Goal: Book appointment/travel/reservation

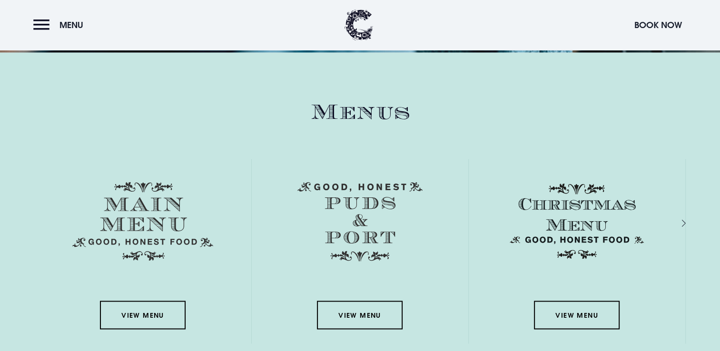
scroll to position [1570, 0]
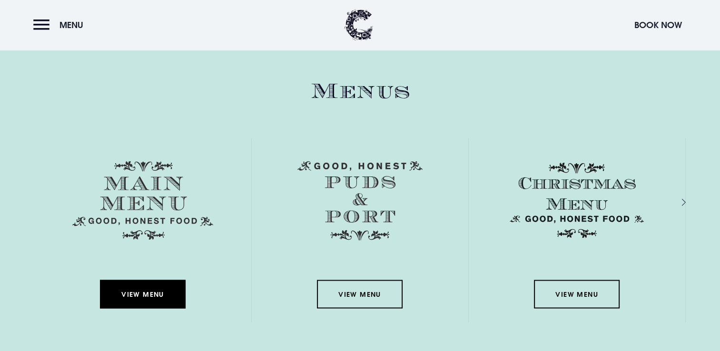
click at [136, 300] on link "View Menu" at bounding box center [143, 294] width 86 height 29
click at [647, 24] on button "Book Now" at bounding box center [657, 25] width 57 height 20
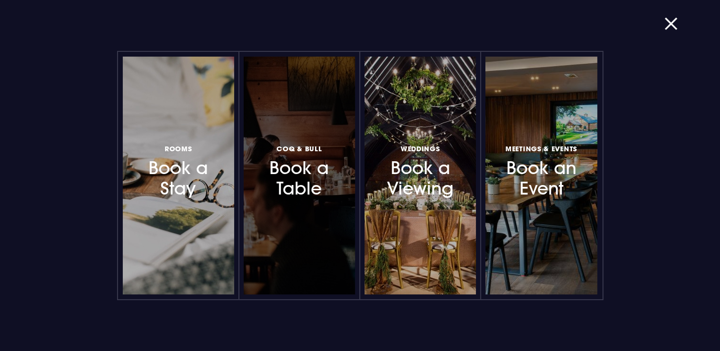
click at [268, 205] on div at bounding box center [299, 176] width 111 height 238
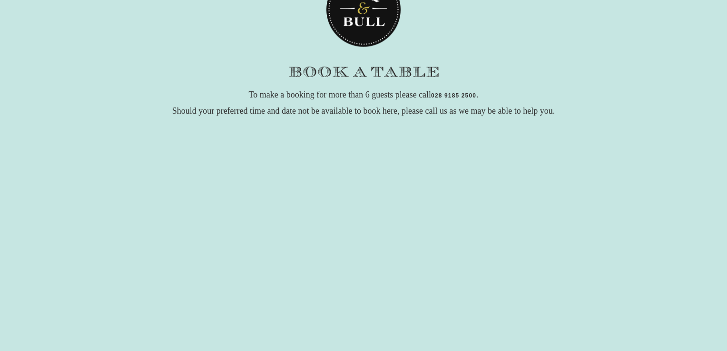
scroll to position [143, 0]
